Goal: Information Seeking & Learning: Find specific fact

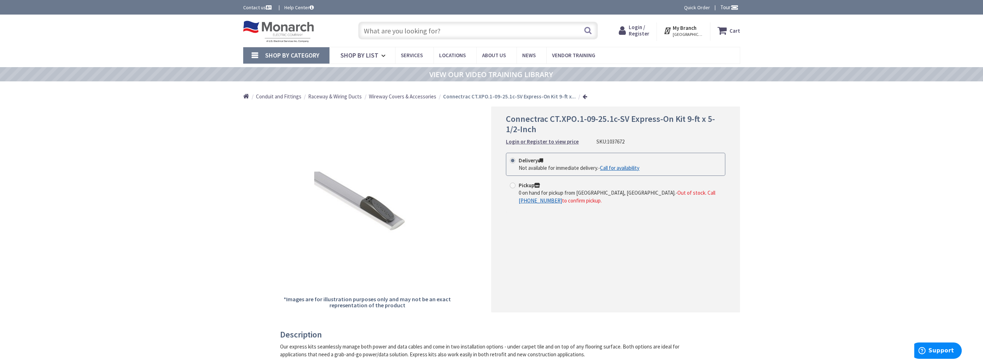
click at [416, 98] on span "Wireway Covers & Accessories" at bounding box center [402, 96] width 67 height 7
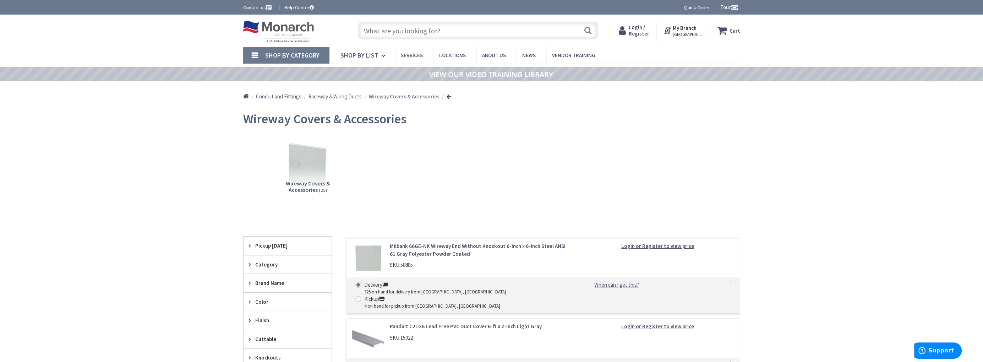
click at [423, 28] on input "text" at bounding box center [478, 31] width 240 height 18
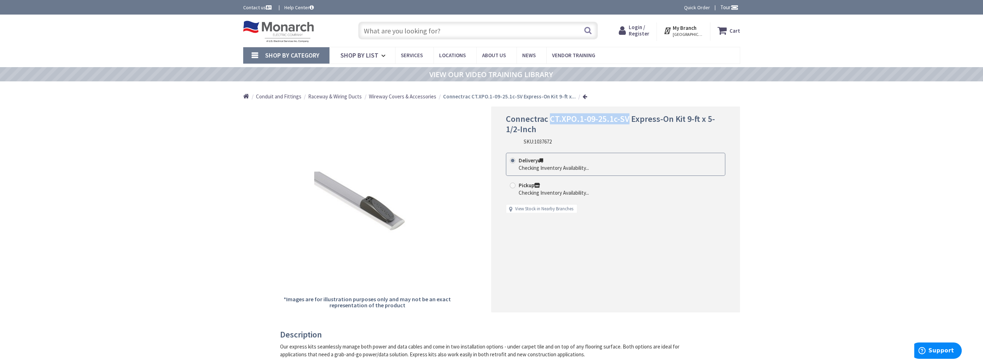
drag, startPoint x: 552, startPoint y: 118, endPoint x: 626, endPoint y: 116, distance: 74.6
click at [626, 116] on span "Connectrac CT.XPO.1-09-25.1c-SV Express-On Kit 9-ft x 5-1/2-Inch" at bounding box center [610, 123] width 209 height 21
drag, startPoint x: 626, startPoint y: 116, endPoint x: 613, endPoint y: 117, distance: 12.8
copy span "CT.XPO.1-09-25.1c-SV"
